Goal: Transaction & Acquisition: Purchase product/service

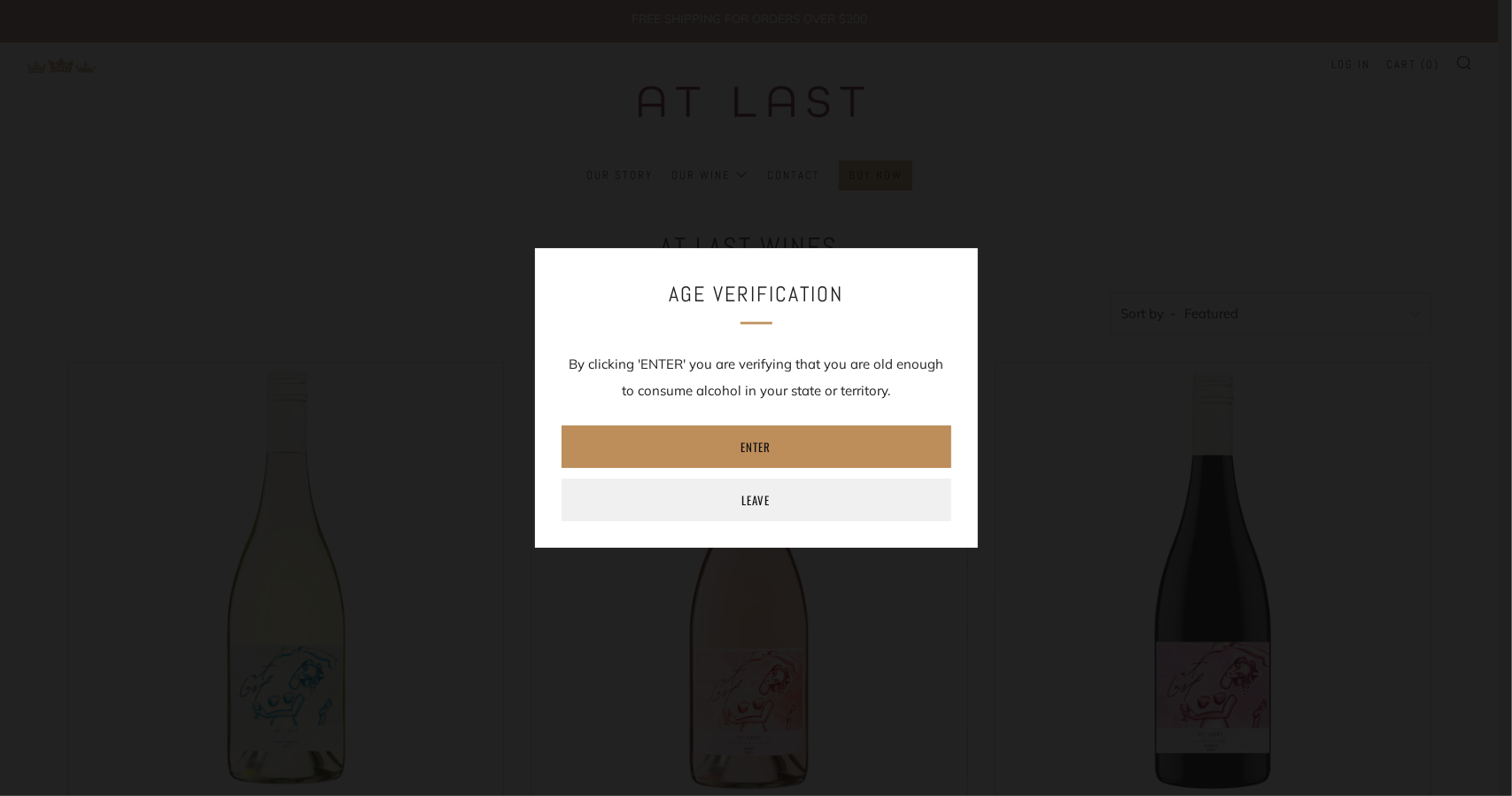
click at [732, 439] on link "Enter" at bounding box center [756, 446] width 390 height 43
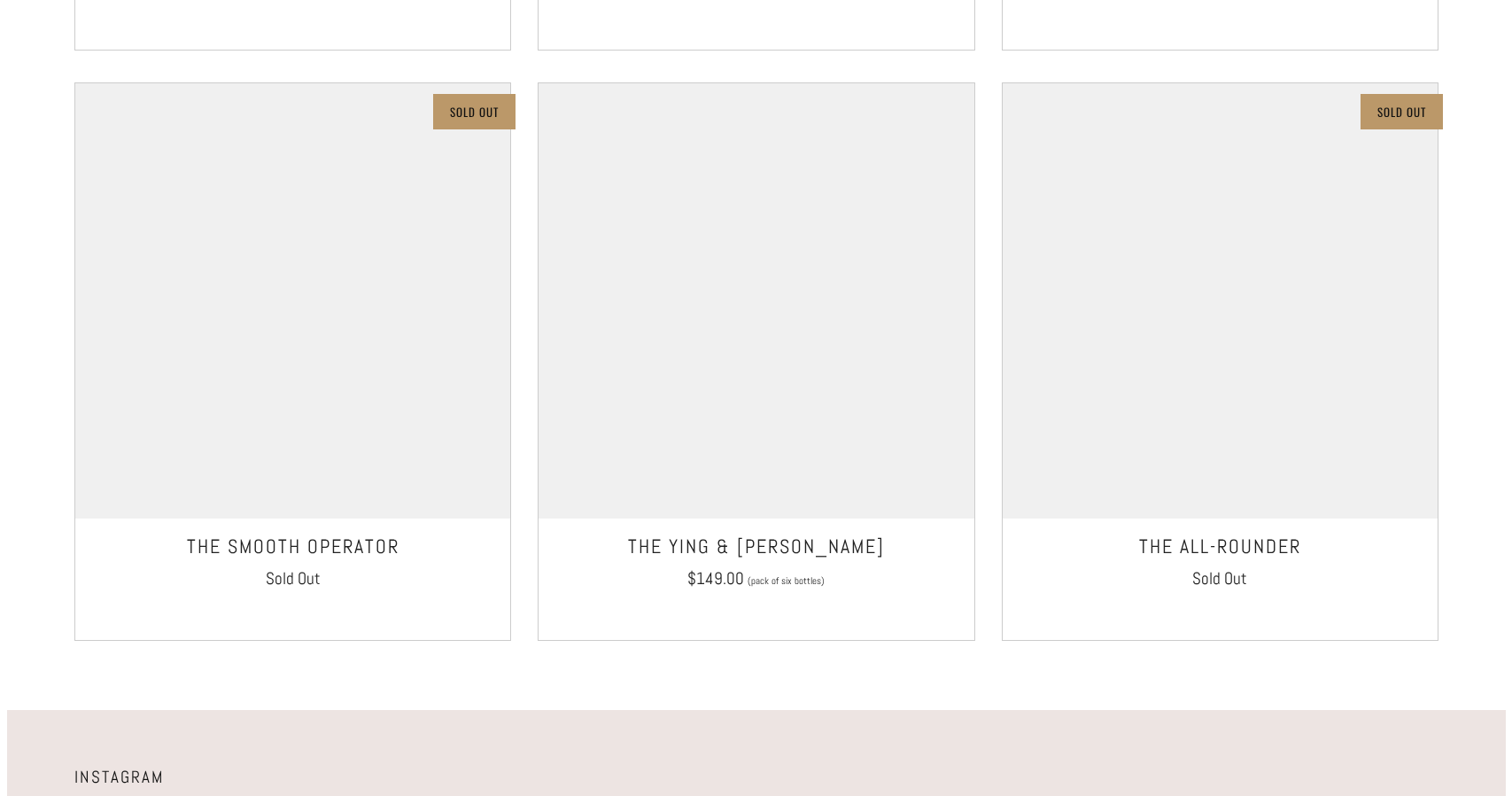
scroll to position [1472, 0]
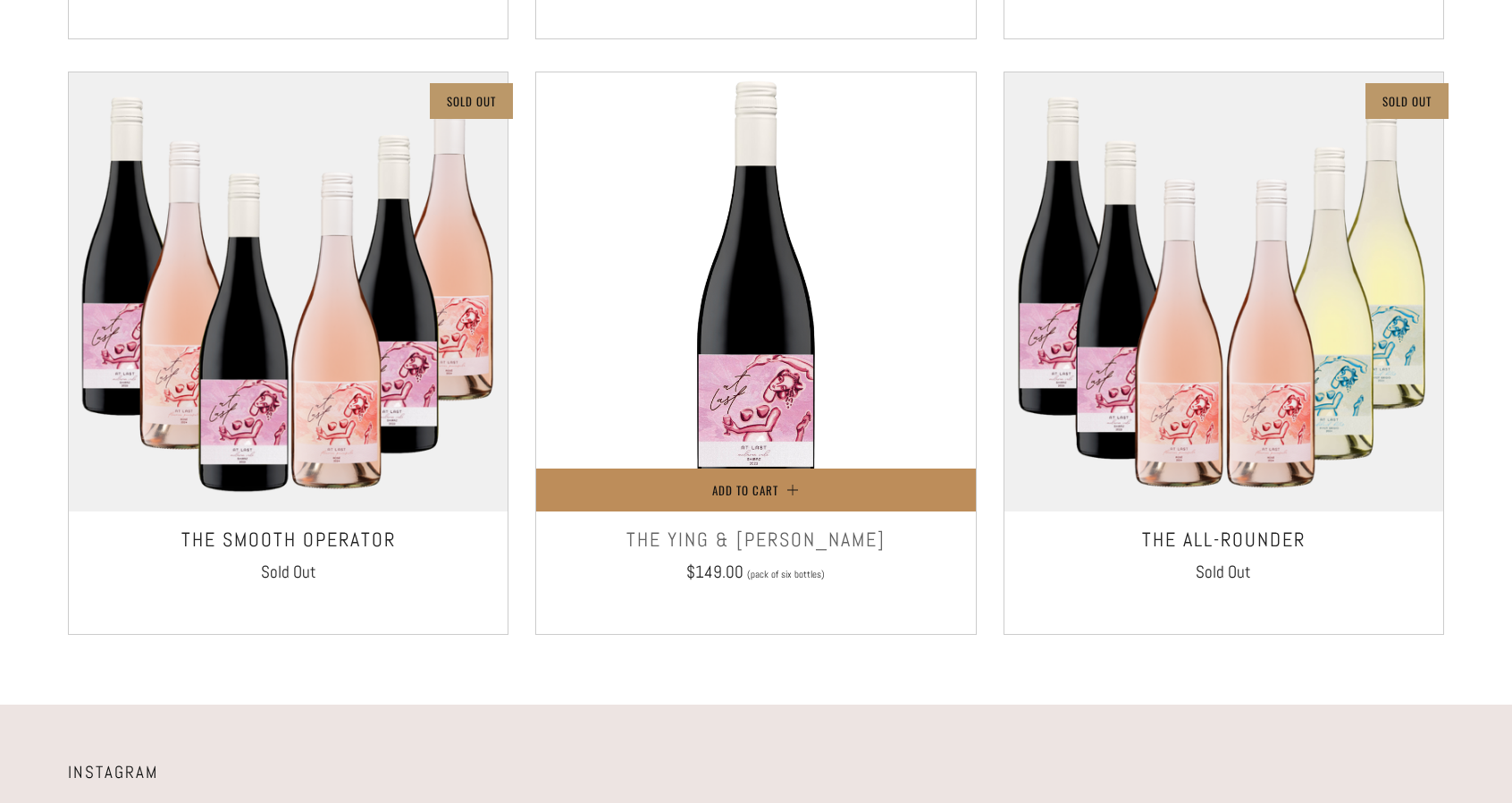
click at [739, 486] on span "Add to Cart" at bounding box center [745, 489] width 66 height 17
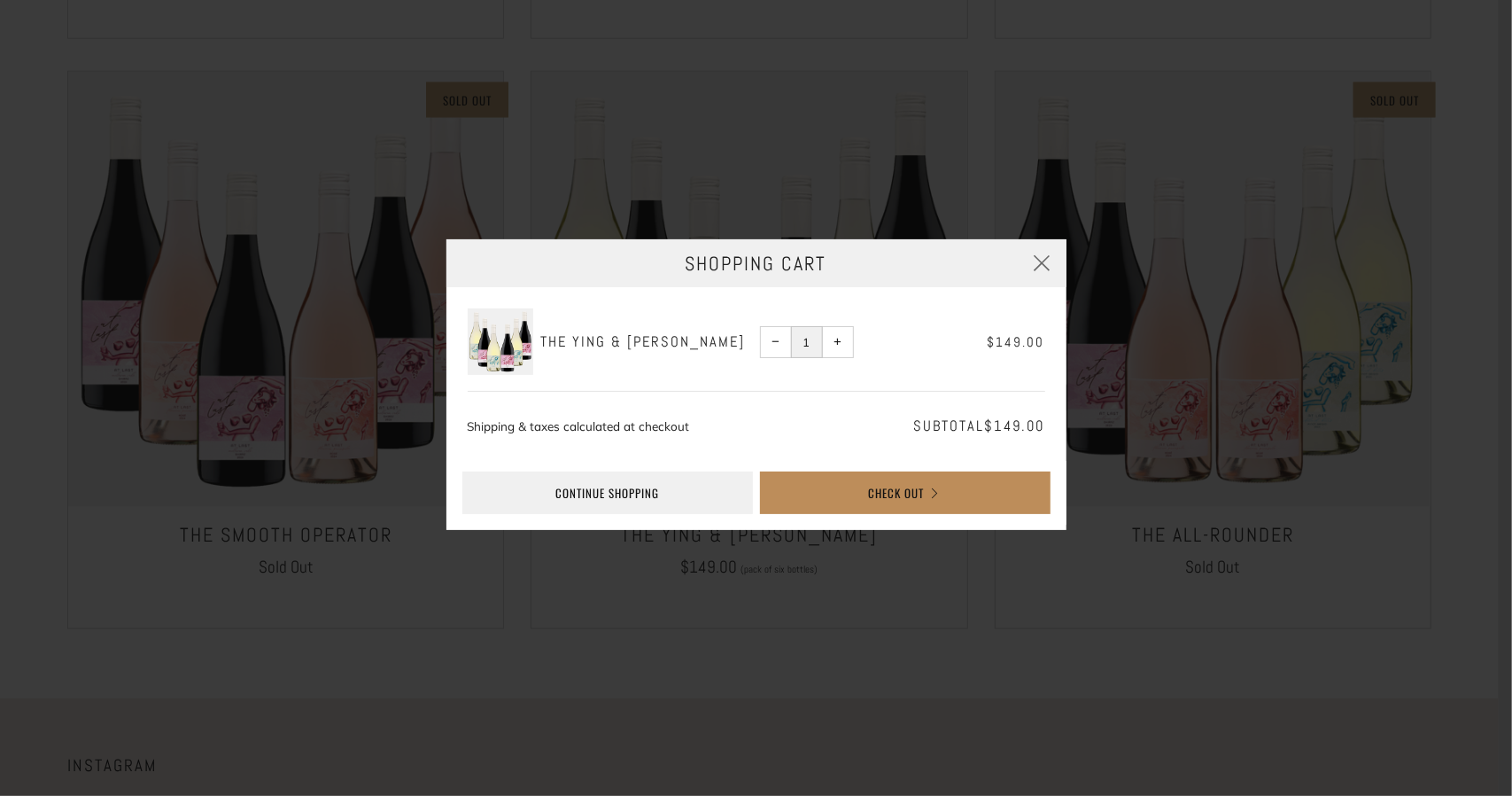
click at [884, 492] on button "Check Out" at bounding box center [905, 493] width 290 height 43
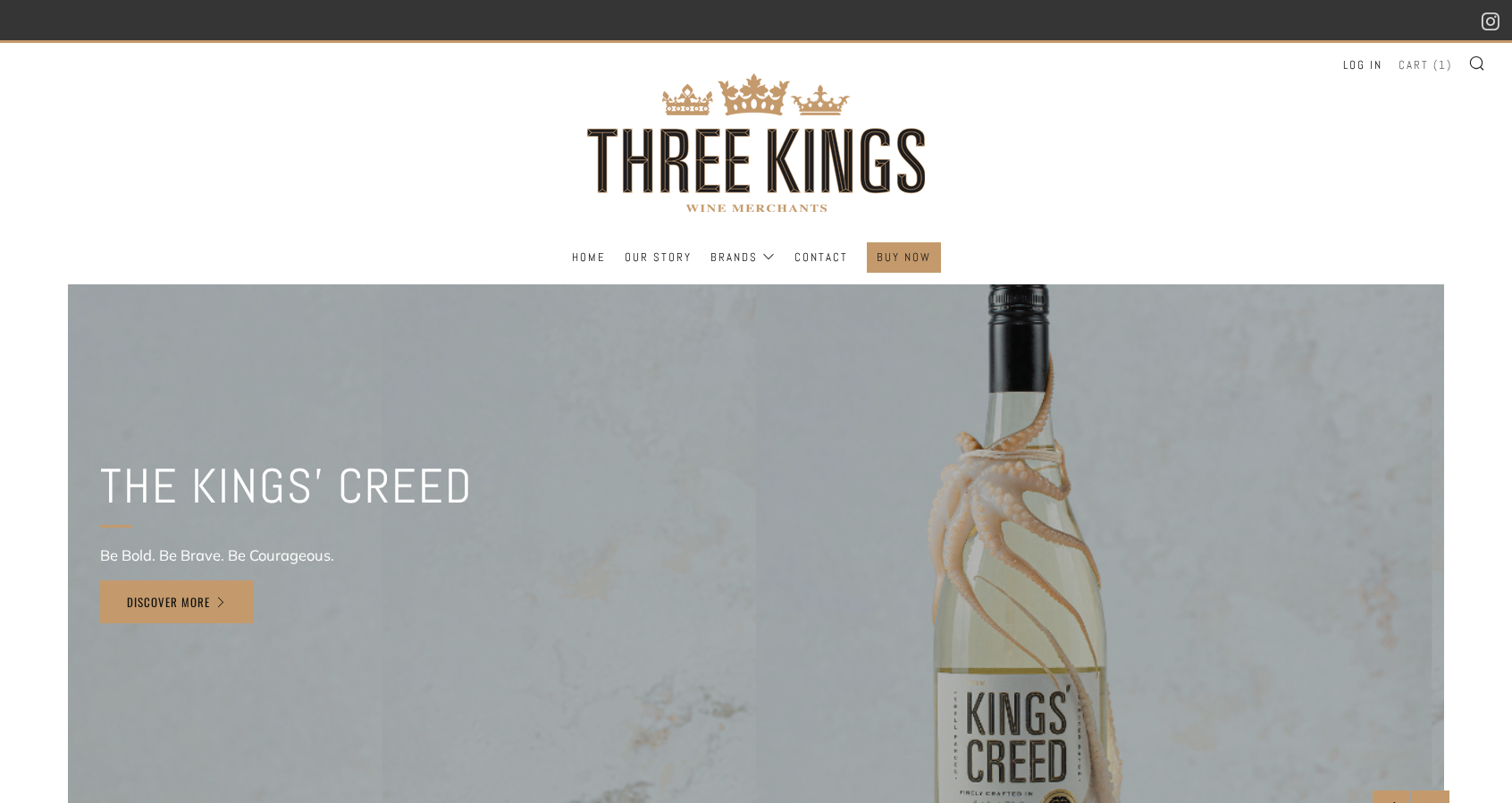
click at [1423, 67] on link "Cart ( 1 )" at bounding box center [1425, 64] width 53 height 28
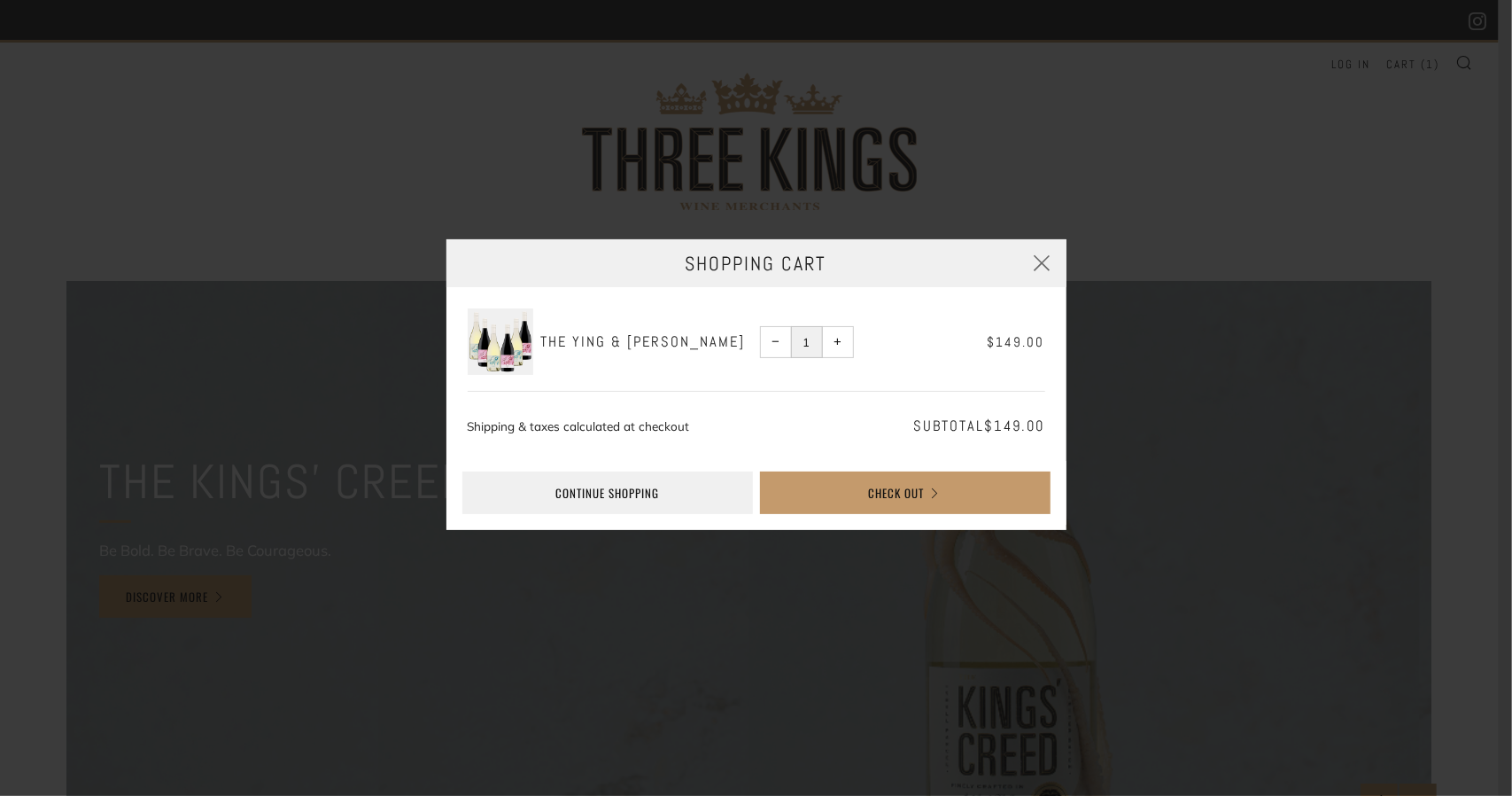
click at [776, 339] on span "−" at bounding box center [775, 342] width 8 height 8
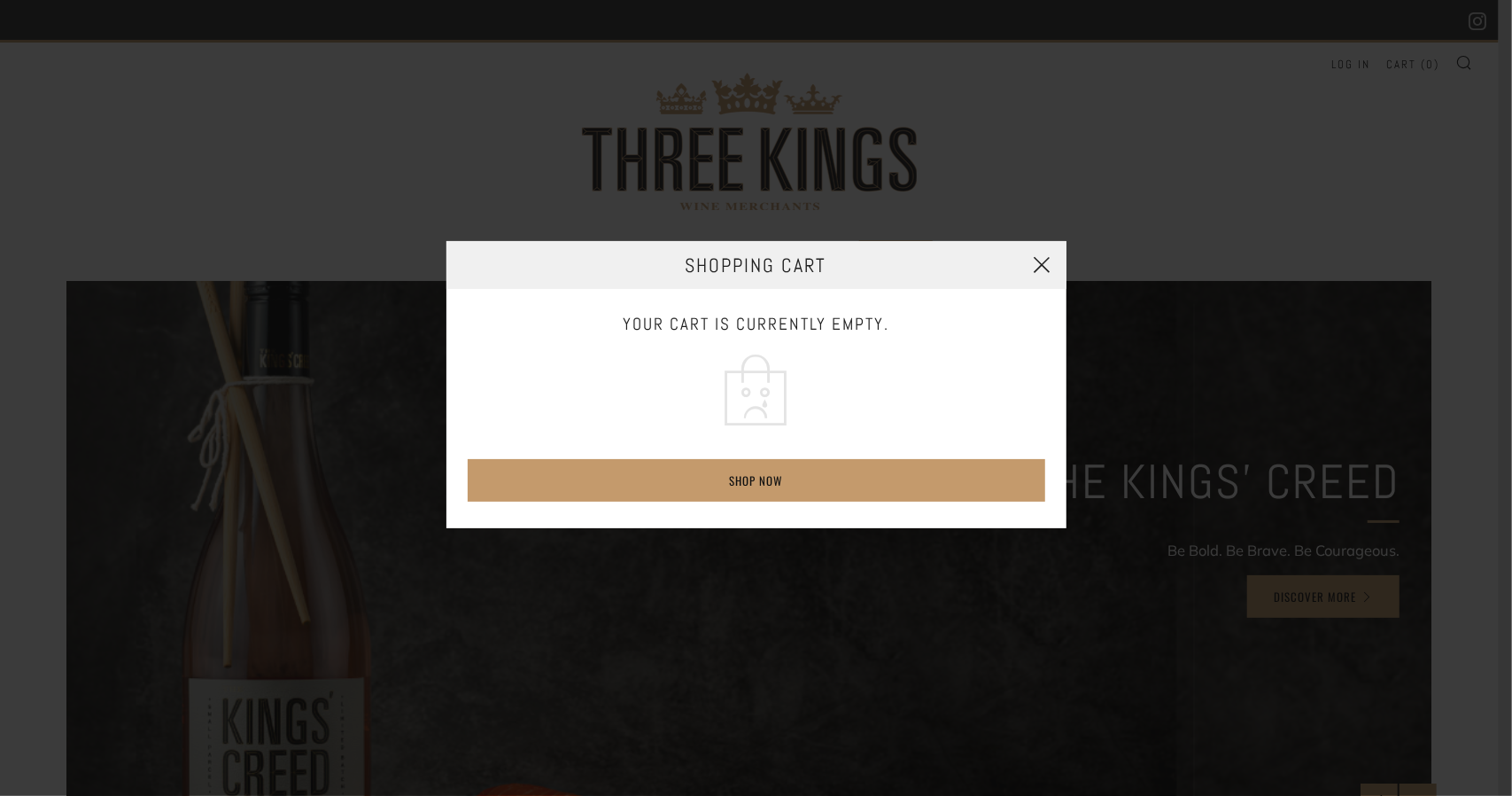
click at [1045, 260] on button "button" at bounding box center [1042, 265] width 48 height 48
